Goal: Task Accomplishment & Management: Manage account settings

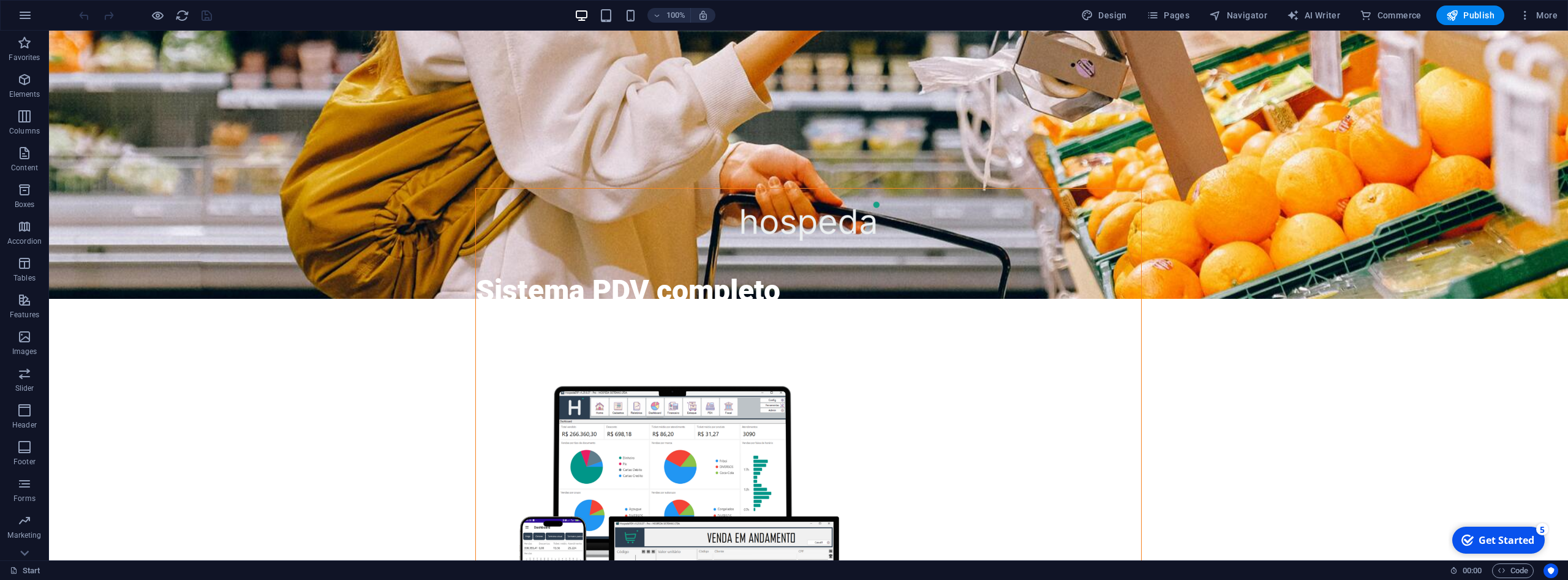
scroll to position [532, 0]
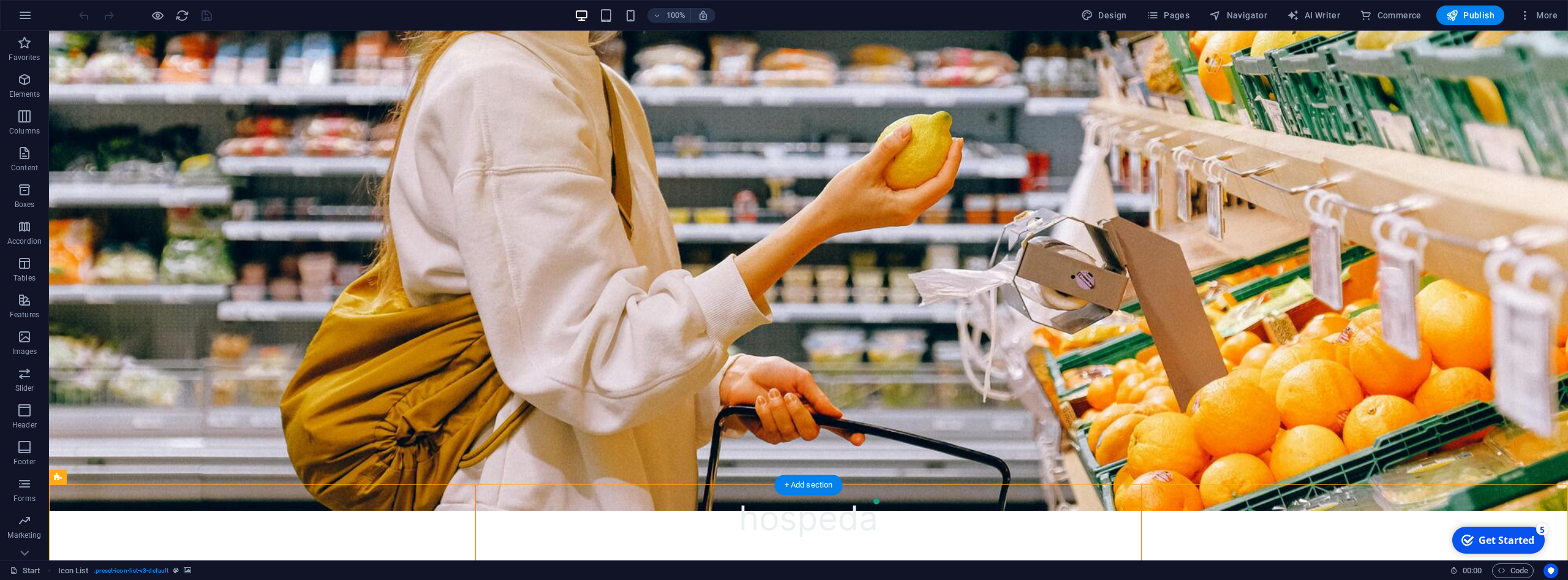
scroll to position [220, 0]
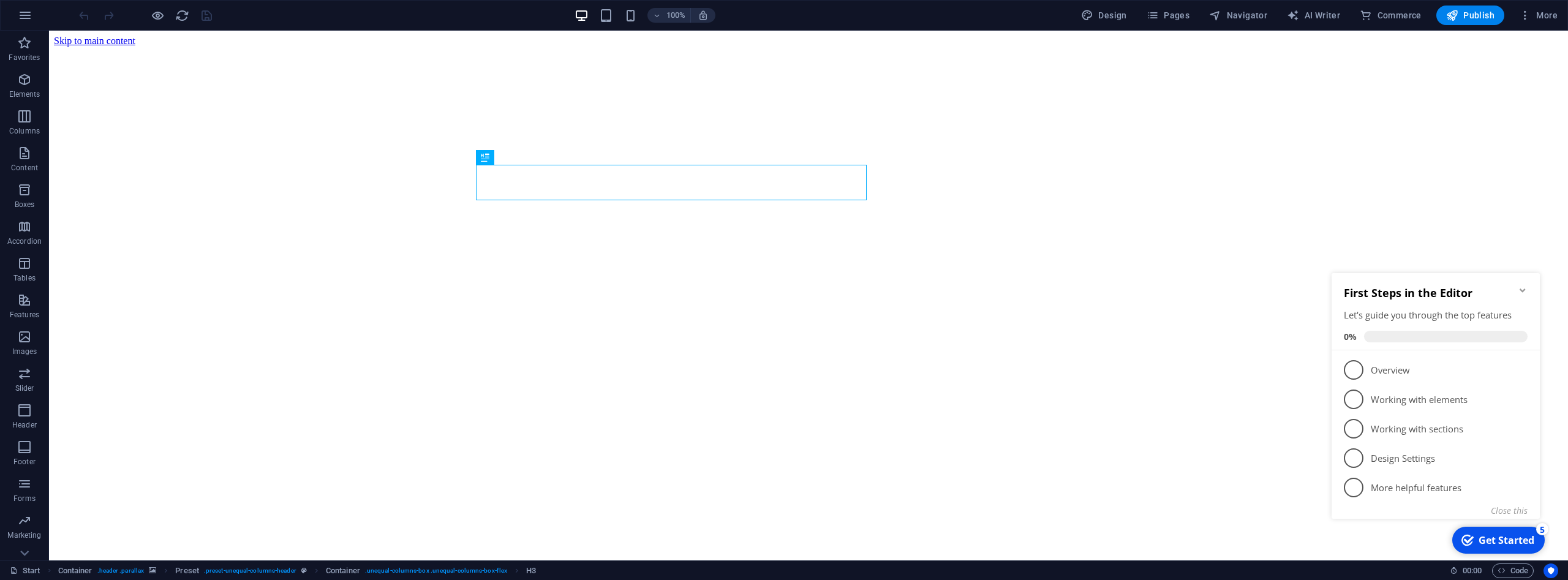
click at [1520, 289] on icon "Minimize checklist" at bounding box center [1523, 291] width 10 height 10
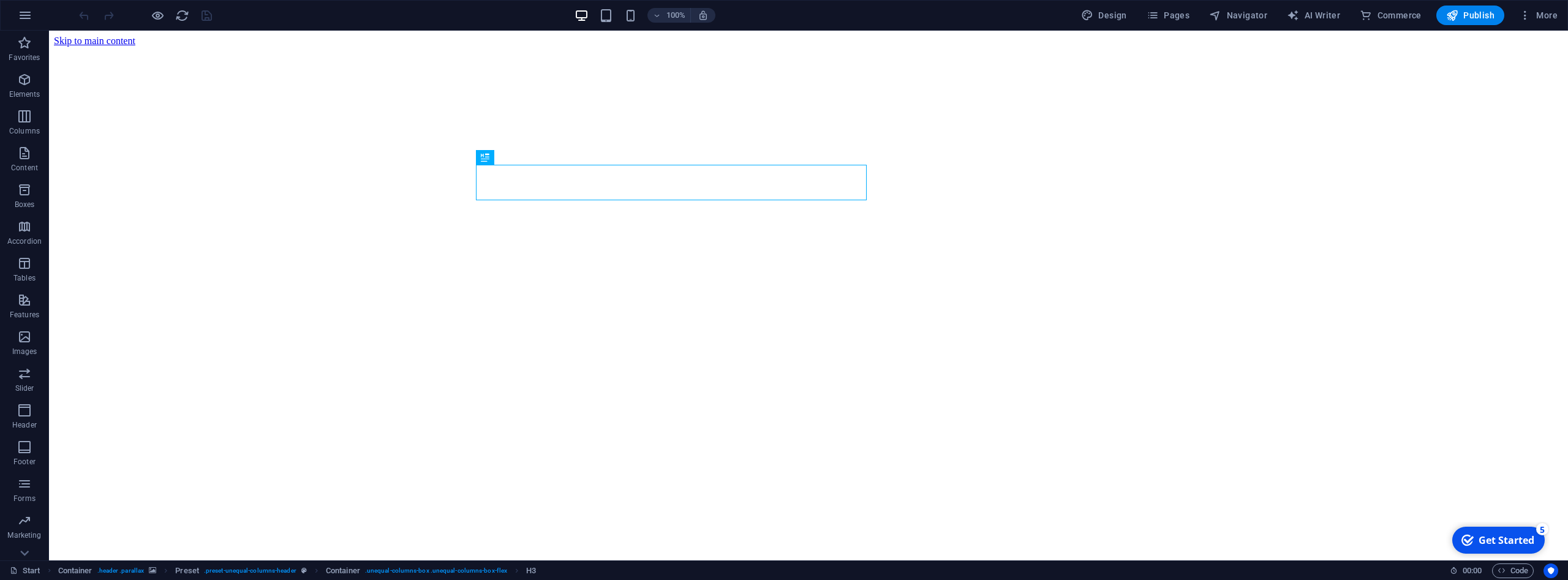
click at [1432, 46] on figure at bounding box center [808, 46] width 1509 height 0
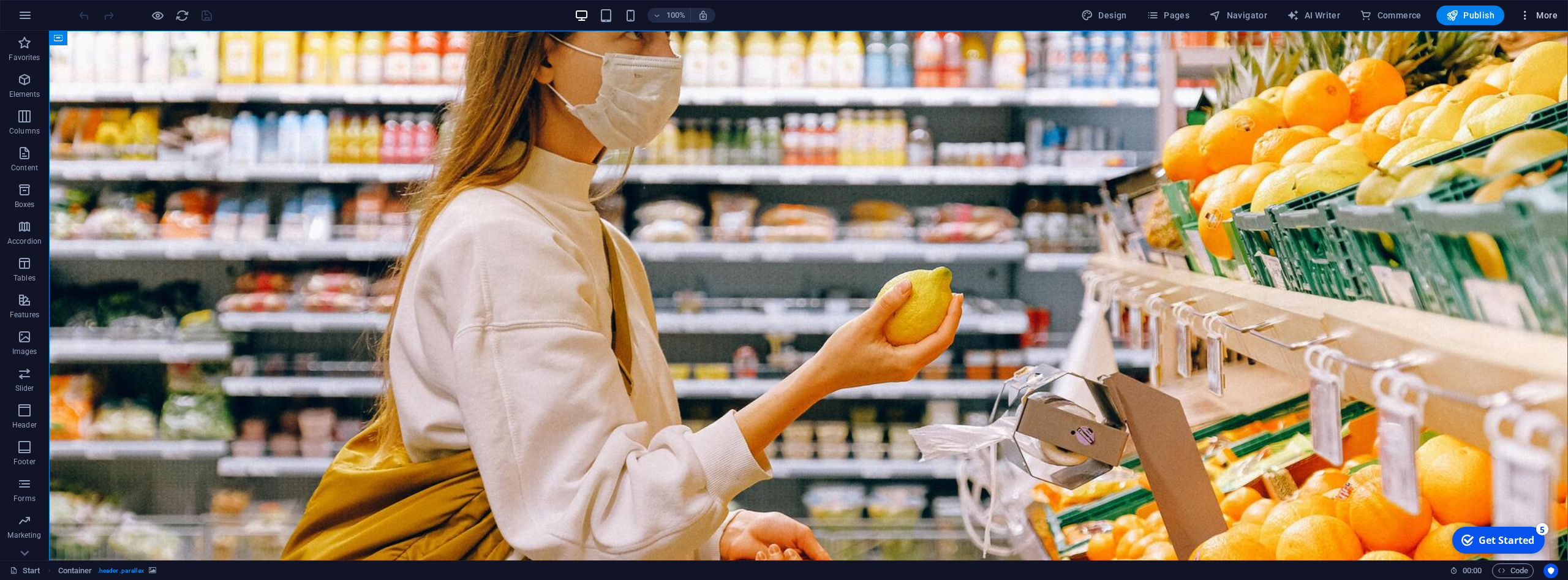
click at [1546, 14] on span "More" at bounding box center [1538, 16] width 38 height 13
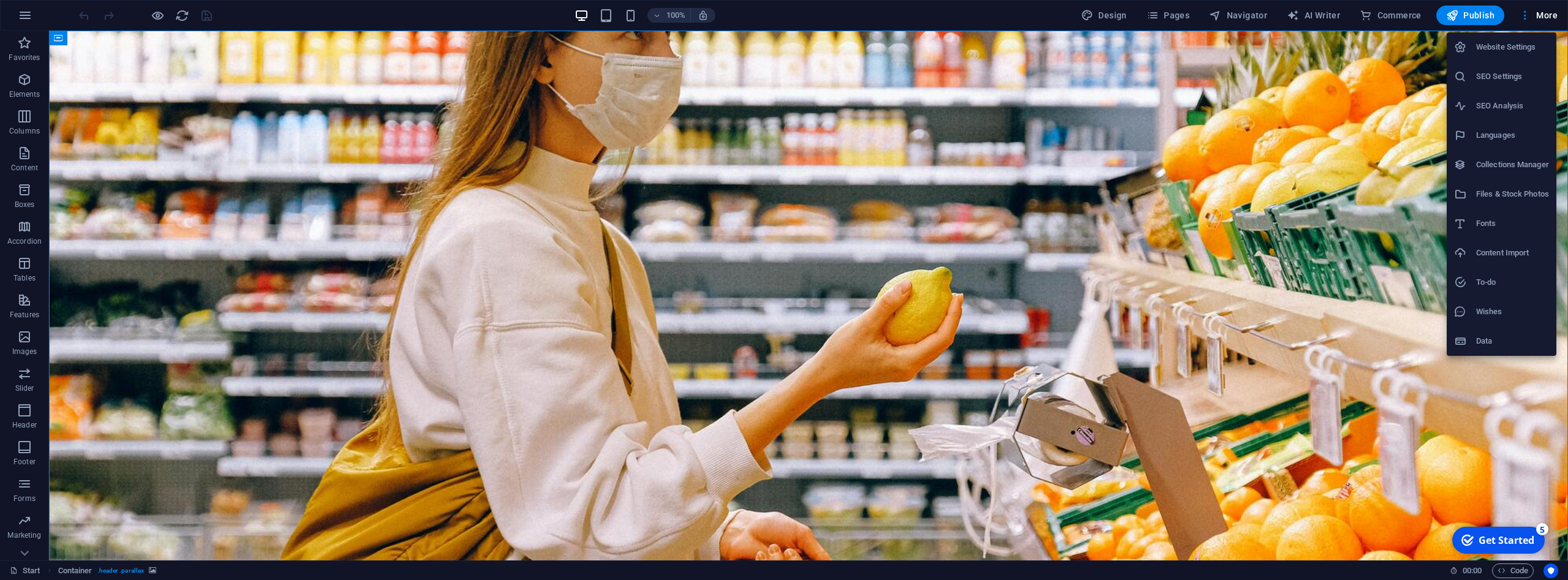
click at [1516, 134] on h6 "Languages" at bounding box center [1512, 135] width 73 height 14
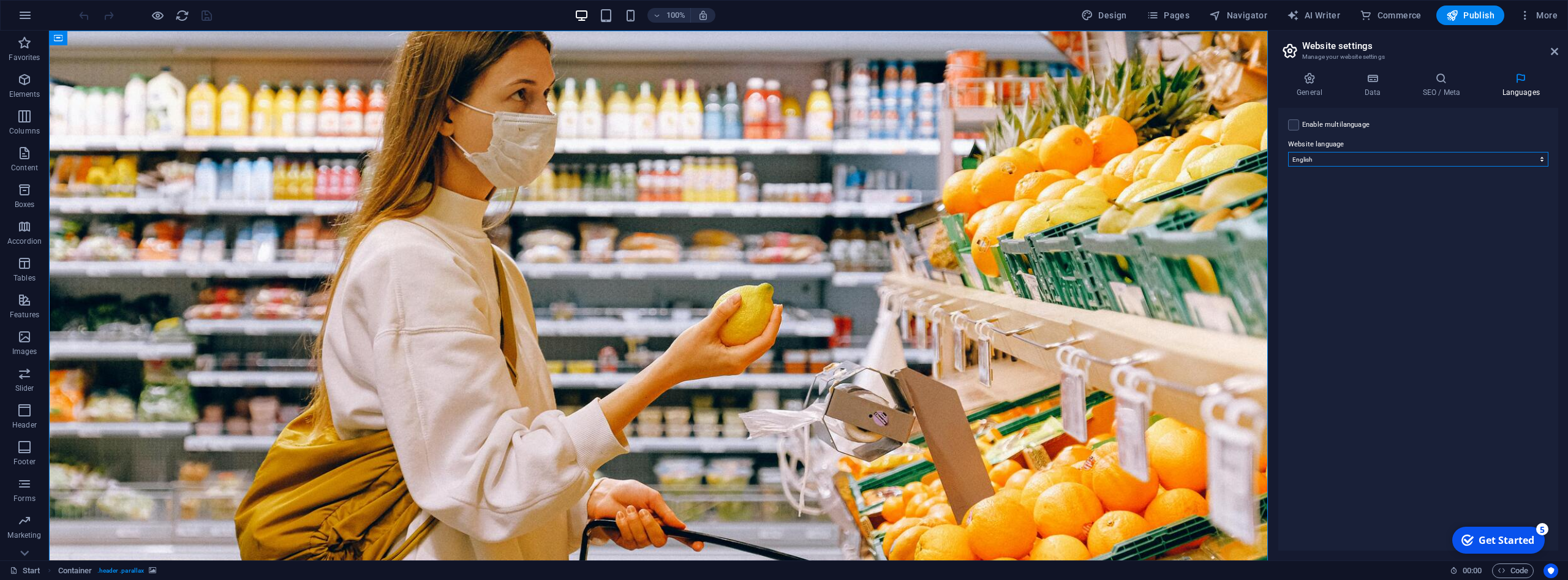
click at [1288, 152] on select "Abkhazian Afar Afrikaans Akan Albanian Amharic Arabic Aragonese Armenian Assame…" at bounding box center [1418, 159] width 260 height 14
select select "128"
click option "Portuguese" at bounding box center [0, 0] width 0 height 0
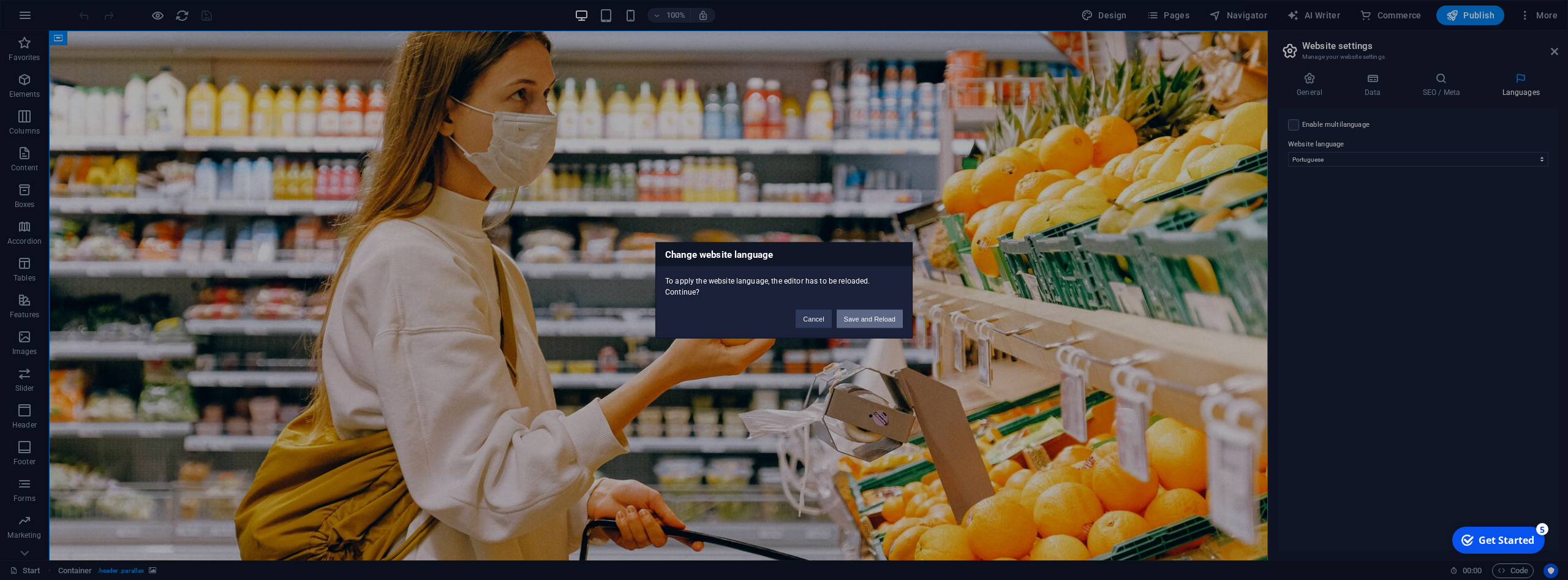
click at [864, 318] on button "Save and Reload" at bounding box center [869, 318] width 66 height 18
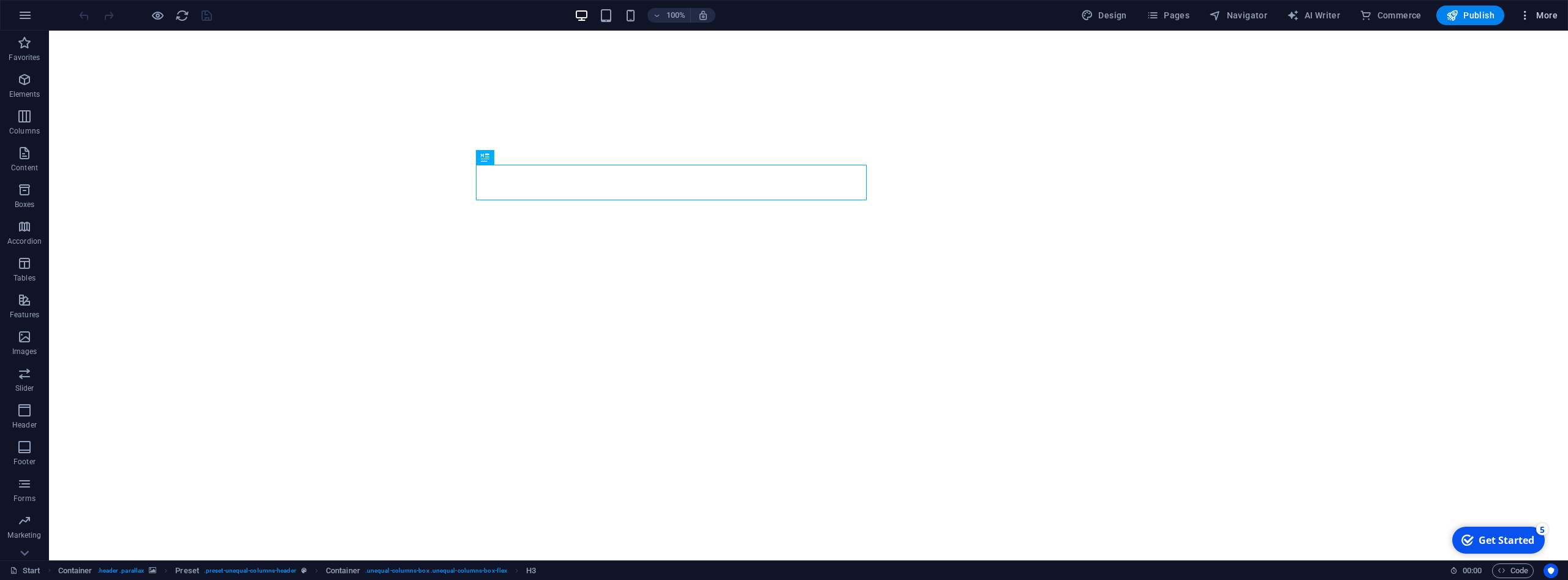
click at [1536, 15] on span "More" at bounding box center [1538, 16] width 38 height 13
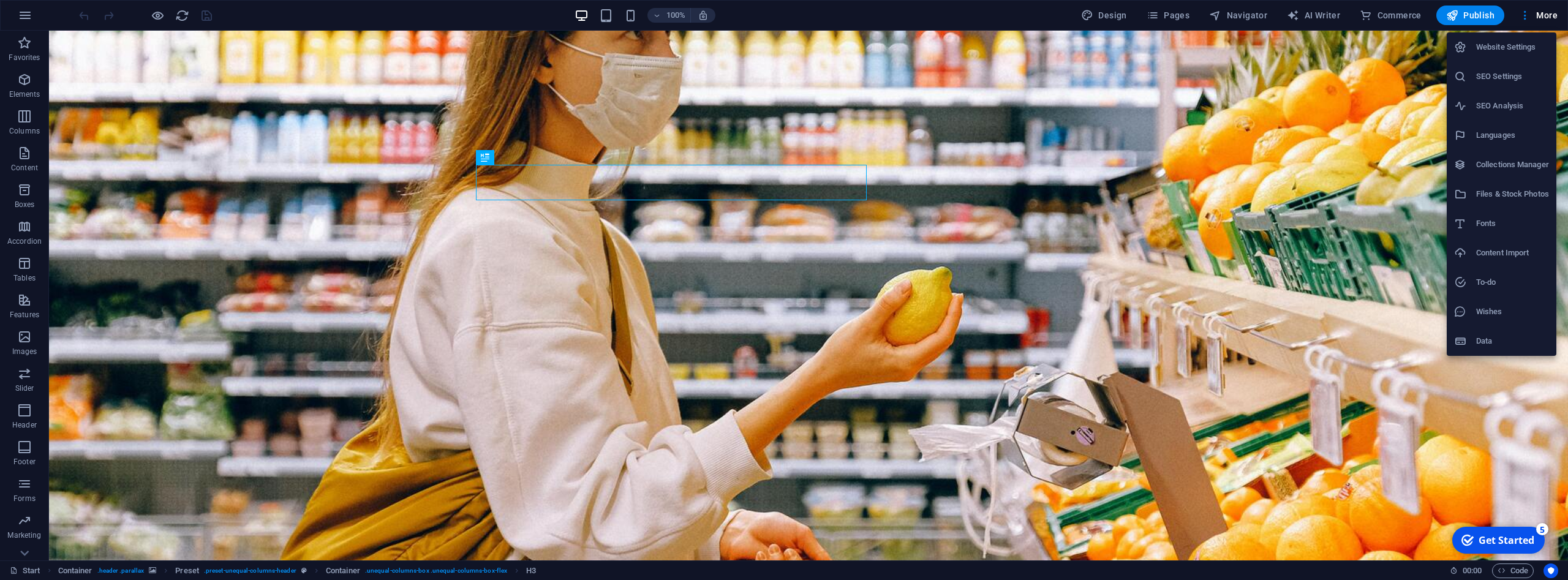
click at [1505, 99] on h6 "SEO Analysis" at bounding box center [1512, 105] width 73 height 14
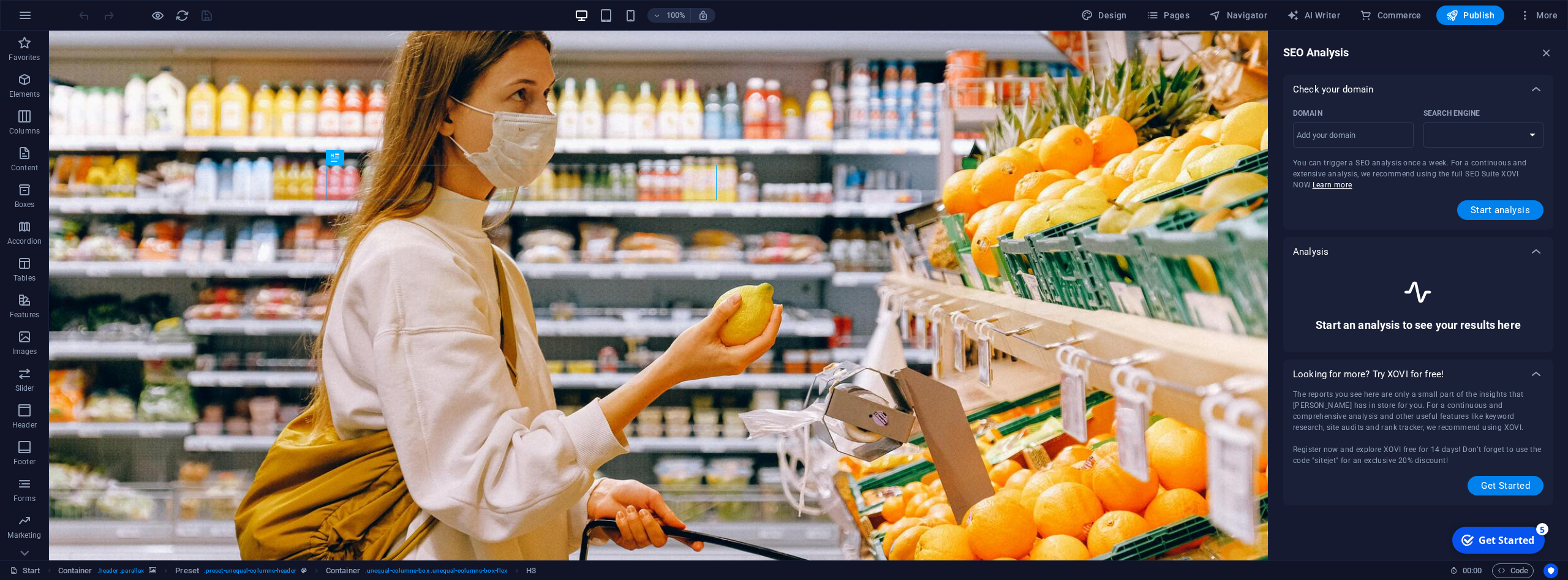
select select "[DOMAIN_NAME]"
click at [1359, 137] on input "Domain ​" at bounding box center [1353, 135] width 121 height 19
type input "[DOMAIN_NAME]"
click at [1486, 208] on span "Start analysis" at bounding box center [1500, 210] width 60 height 10
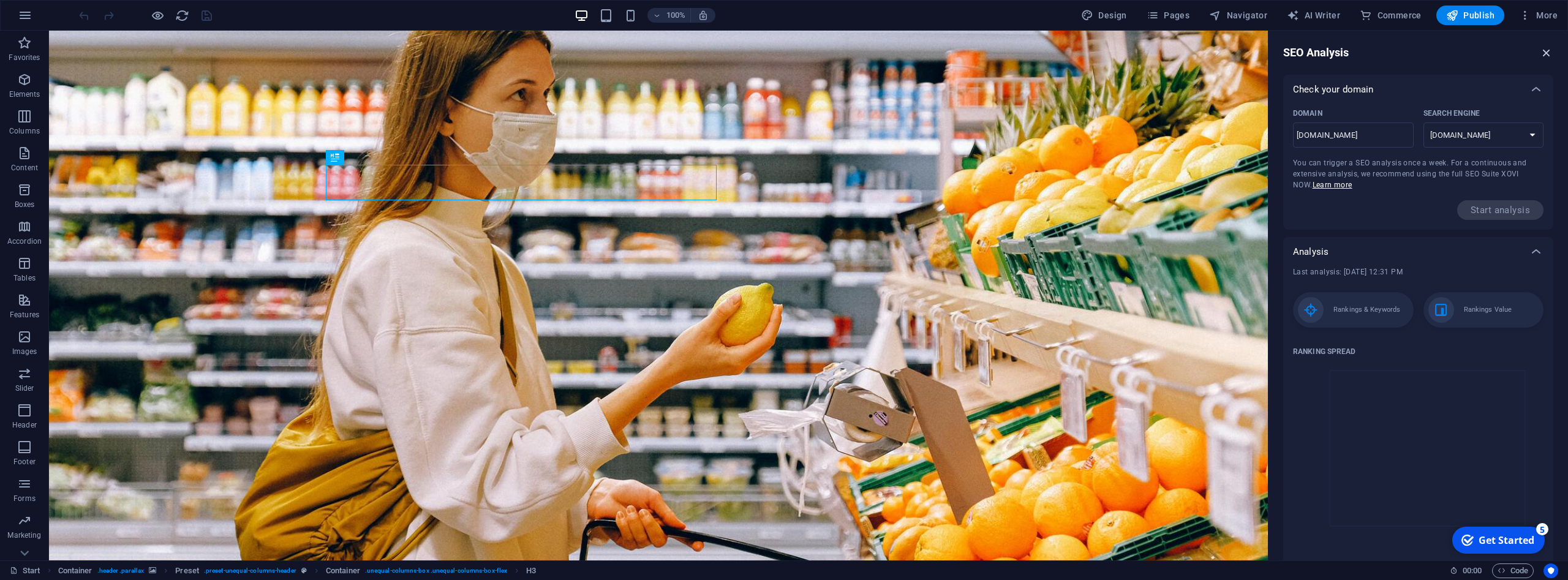
click at [1549, 56] on icon "button" at bounding box center [1546, 52] width 13 height 13
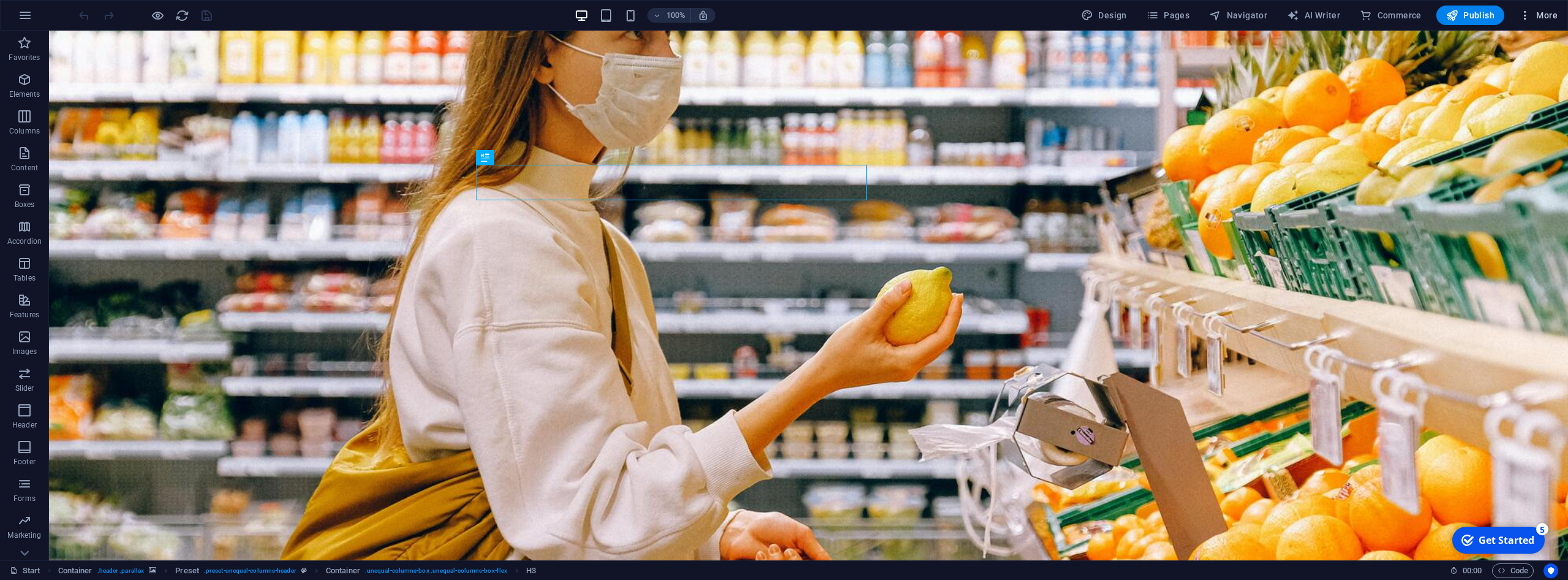
click at [1551, 13] on span "More" at bounding box center [1538, 16] width 38 height 13
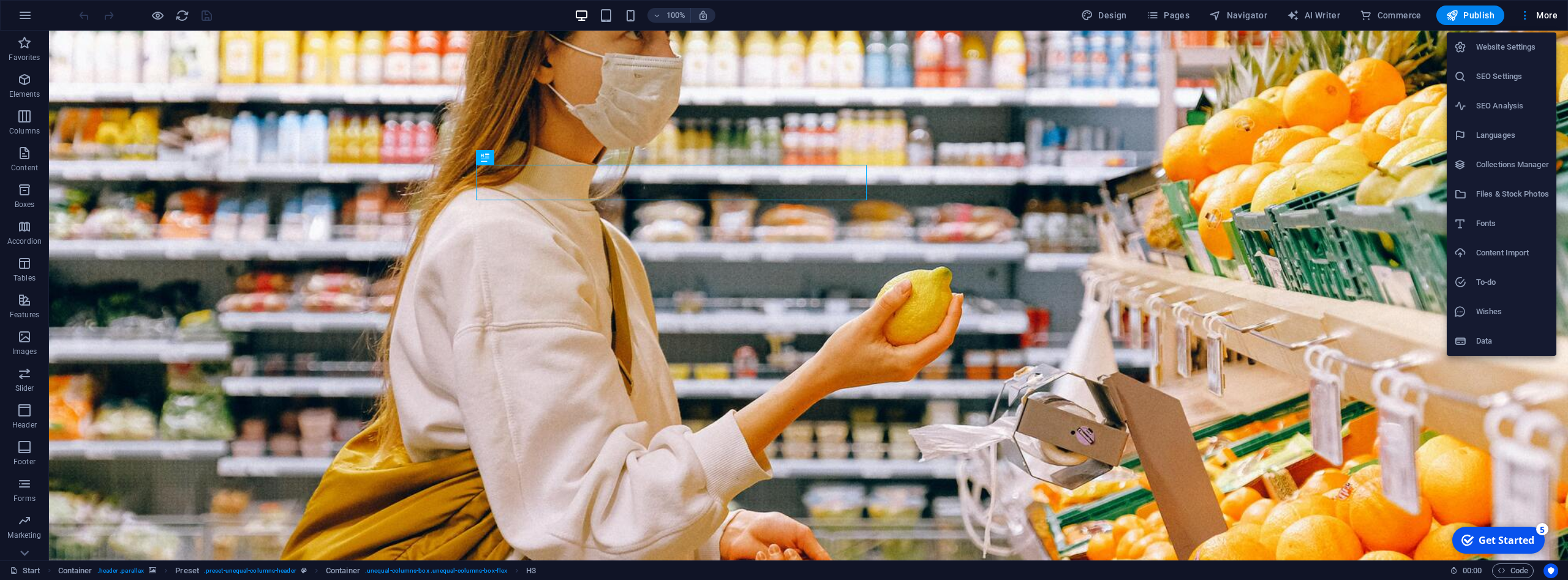
click at [1511, 77] on h6 "SEO Settings" at bounding box center [1512, 76] width 73 height 14
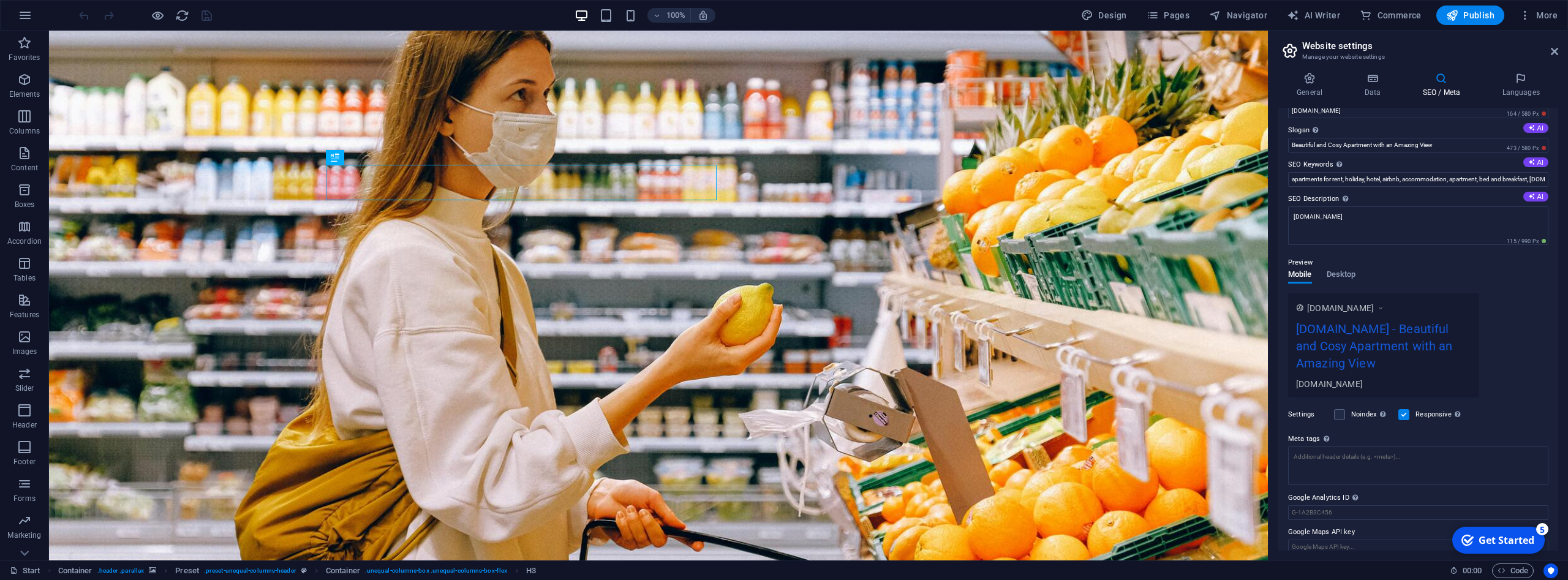
scroll to position [42, 0]
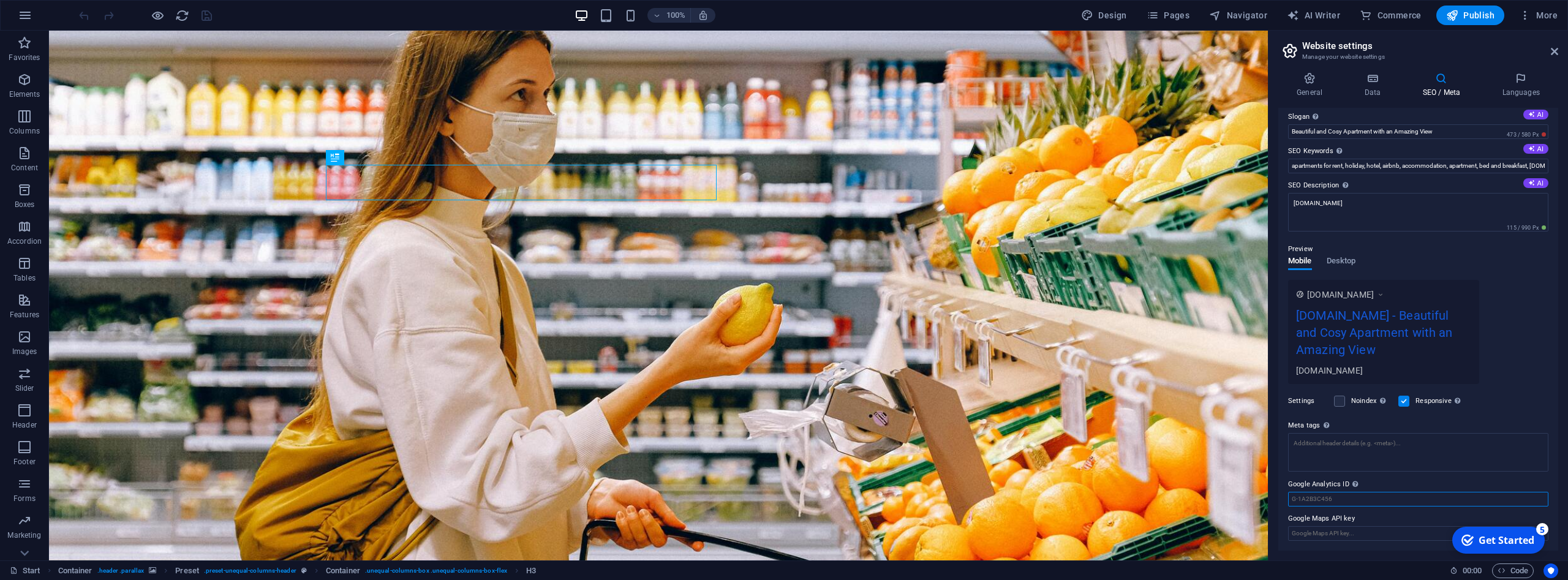
click at [1349, 500] on input "Google Analytics ID Please only add the Google Analytics ID. We automatically i…" at bounding box center [1418, 498] width 260 height 14
